Goal: Task Accomplishment & Management: Complete application form

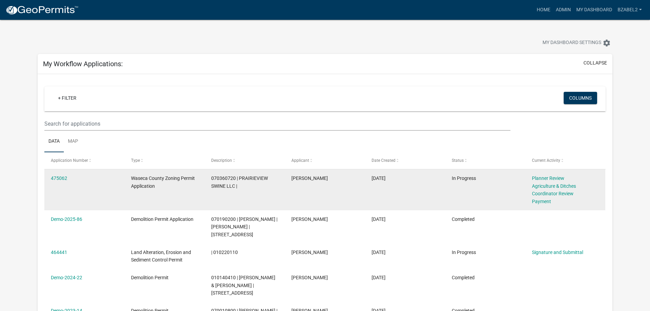
click at [556, 189] on div "Agriculture & Ditches Coordinator Review" at bounding box center [565, 190] width 67 height 16
click at [556, 185] on link "Agriculture & Ditches Coordinator Review" at bounding box center [554, 189] width 44 height 13
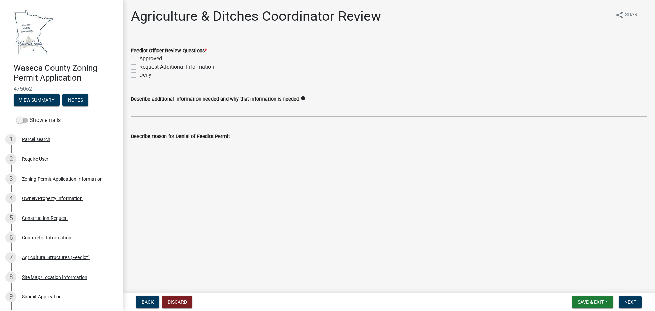
click at [139, 57] on label "Approved" at bounding box center [150, 59] width 23 height 8
click at [139, 57] on input "Approved" at bounding box center [141, 57] width 4 height 4
checkbox input "true"
checkbox input "false"
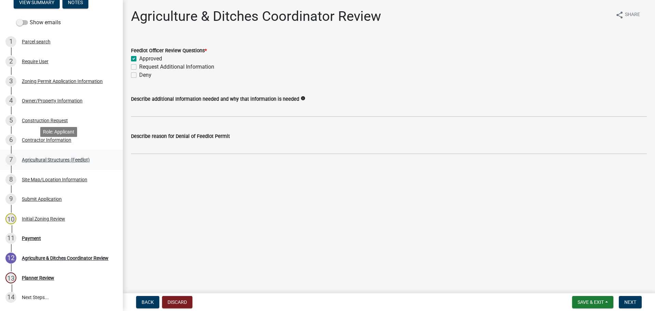
scroll to position [137, 0]
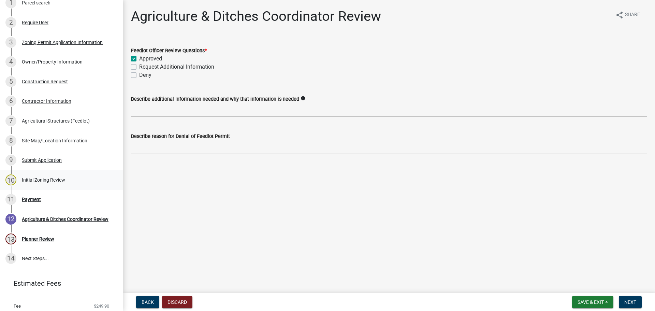
click at [53, 181] on div "Initial Zoning Review" at bounding box center [43, 180] width 43 height 5
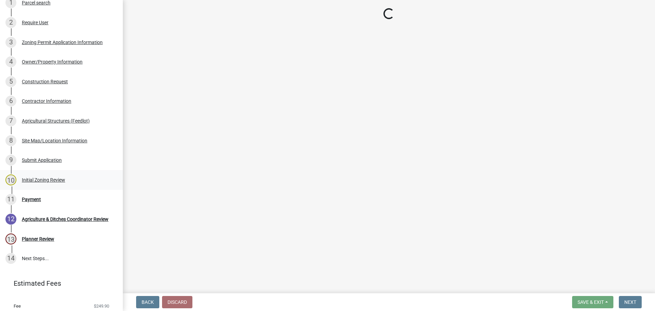
select select "f85b0be6-0ba0-4e52-abd8-9a831d915a76"
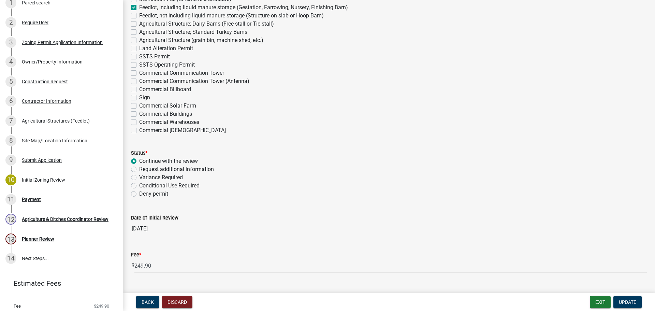
scroll to position [1932, 0]
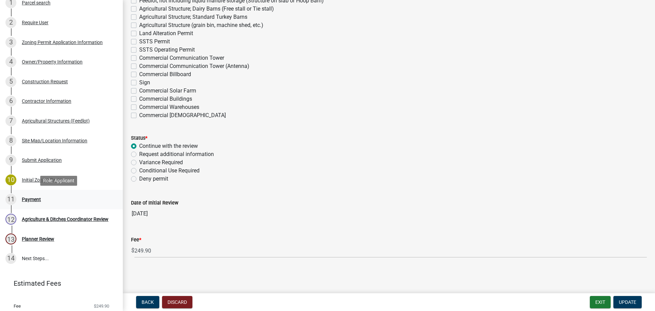
click at [32, 198] on div "Payment" at bounding box center [31, 199] width 19 height 5
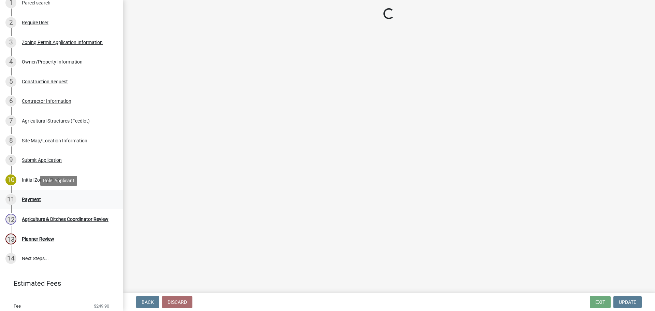
select select "3: 3"
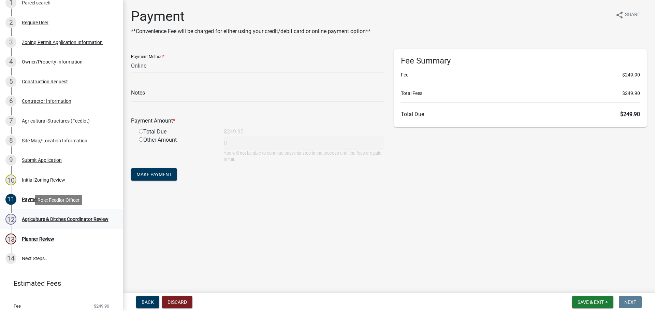
click at [55, 218] on div "Agriculture & Ditches Coordinator Review" at bounding box center [65, 219] width 87 height 5
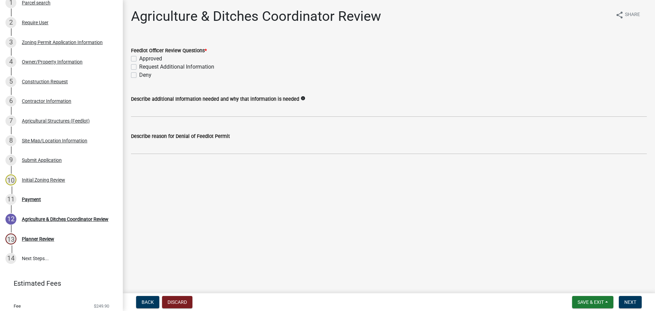
click at [139, 58] on label "Approved" at bounding box center [150, 59] width 23 height 8
click at [139, 58] on input "Approved" at bounding box center [141, 57] width 4 height 4
checkbox input "true"
checkbox input "false"
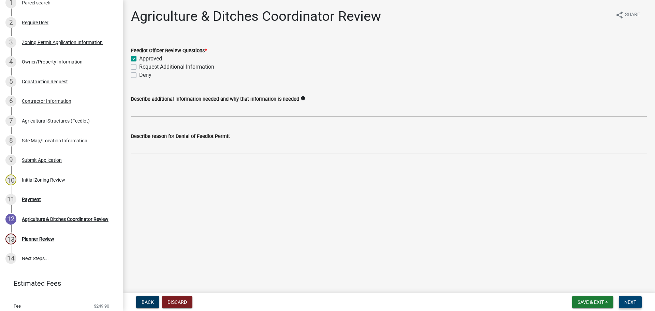
click at [624, 301] on button "Next" at bounding box center [630, 302] width 23 height 12
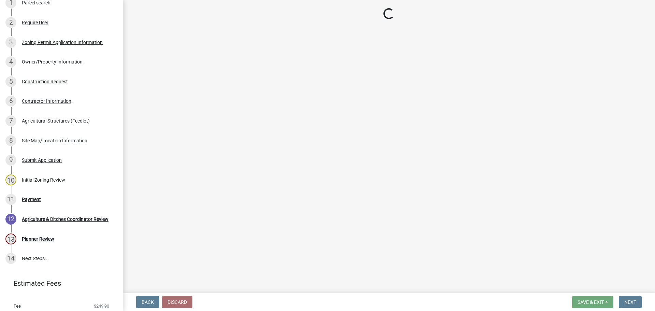
select select "3: 3"
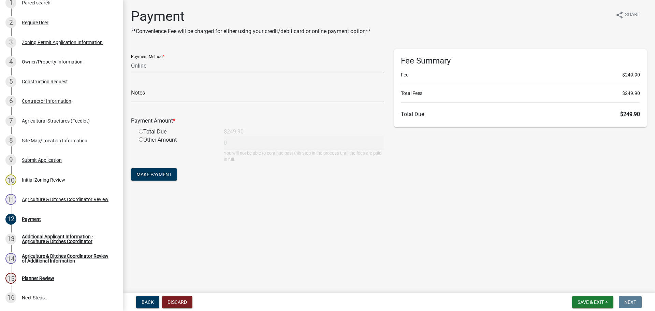
scroll to position [176, 0]
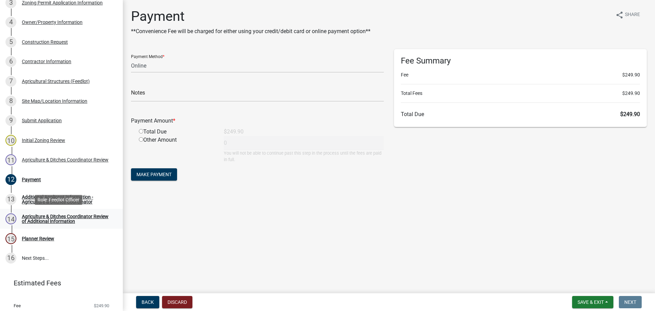
click at [57, 214] on div "Agriculture & Ditches Coordinator Review of Additional Information" at bounding box center [67, 219] width 90 height 10
click at [34, 217] on div "Agriculture & Ditches Coordinator Review of Additional Information" at bounding box center [67, 219] width 90 height 10
click at [54, 195] on div "Additional Applicant Information - Agriculture & Ditches Coordinator" at bounding box center [67, 200] width 90 height 10
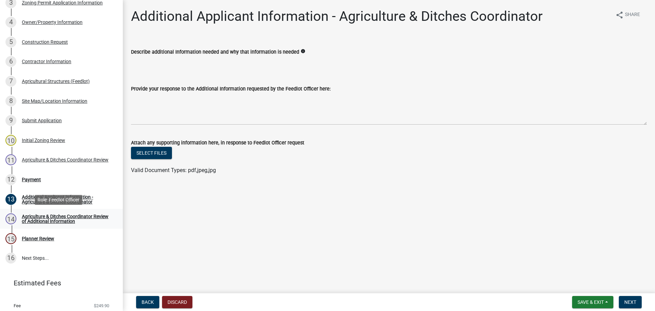
click at [32, 215] on div "Agriculture & Ditches Coordinator Review of Additional Information" at bounding box center [67, 219] width 90 height 10
click at [623, 301] on button "Next" at bounding box center [630, 302] width 23 height 12
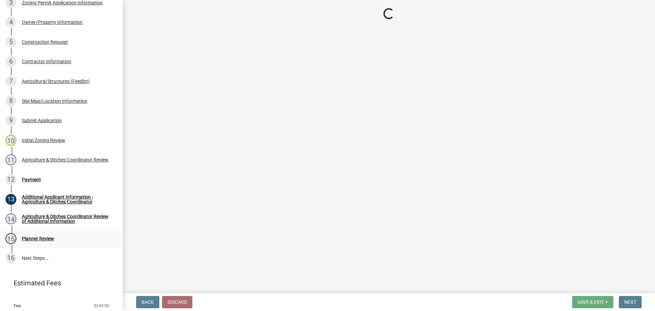
select select "3: 3"
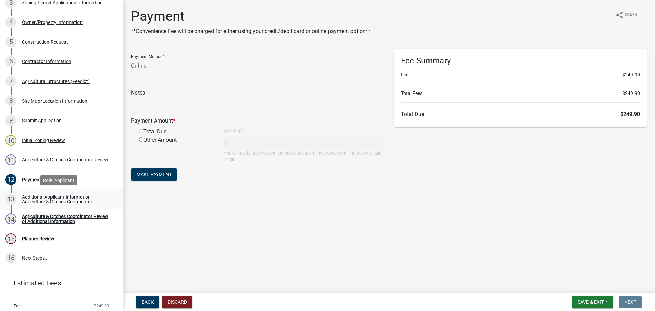
click at [40, 197] on div "Additional Applicant Information - Agriculture & Ditches Coordinator" at bounding box center [67, 200] width 90 height 10
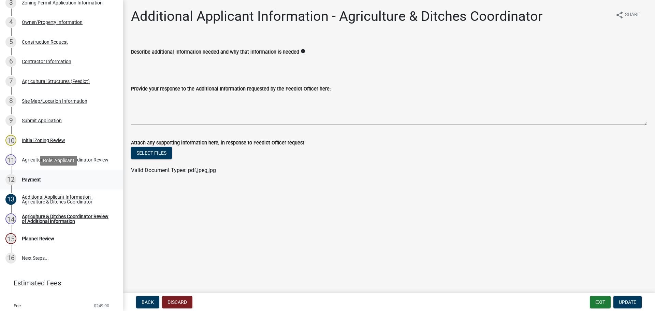
click at [29, 180] on div "Payment" at bounding box center [31, 179] width 19 height 5
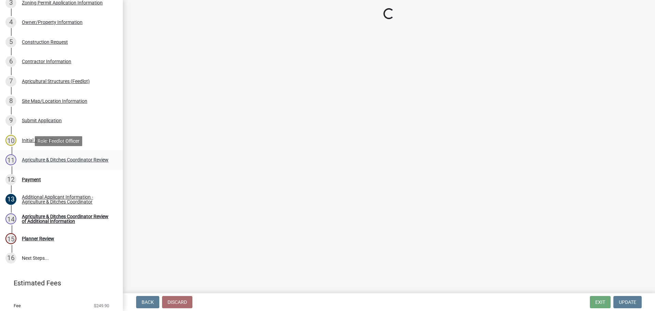
select select "3: 3"
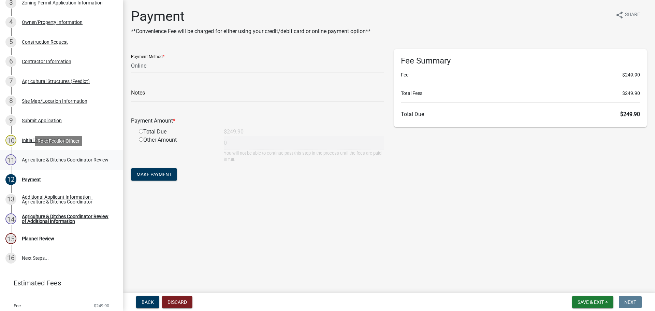
click at [27, 158] on div "Agriculture & Ditches Coordinator Review" at bounding box center [65, 159] width 87 height 5
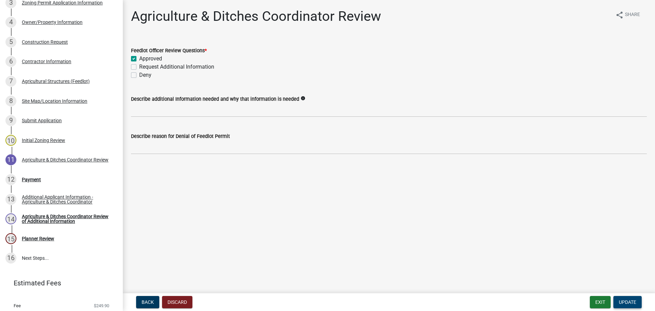
click at [634, 303] on span "Update" at bounding box center [627, 301] width 17 height 5
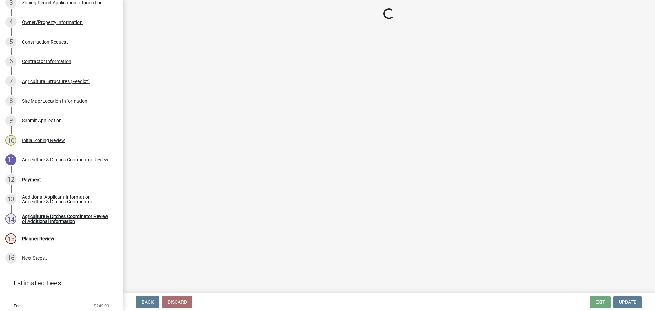
select select "3: 3"
